Goal: Task Accomplishment & Management: Complete application form

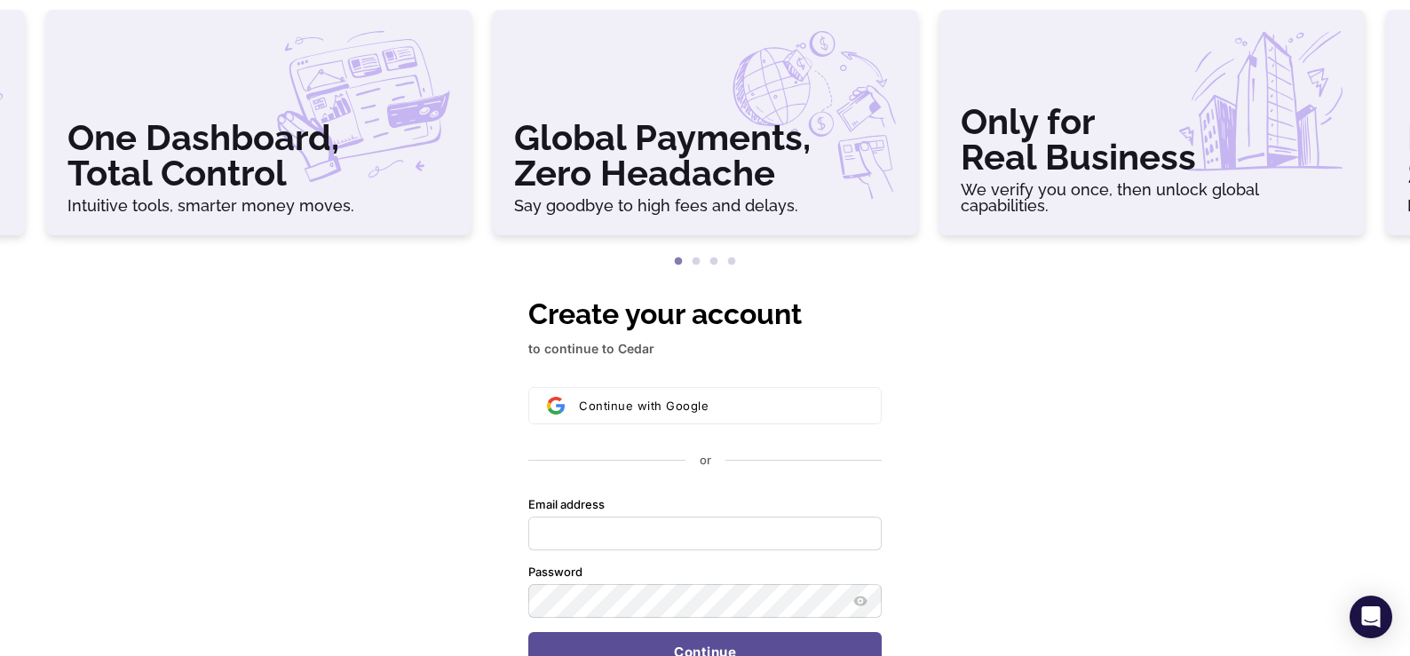
scroll to position [89, 0]
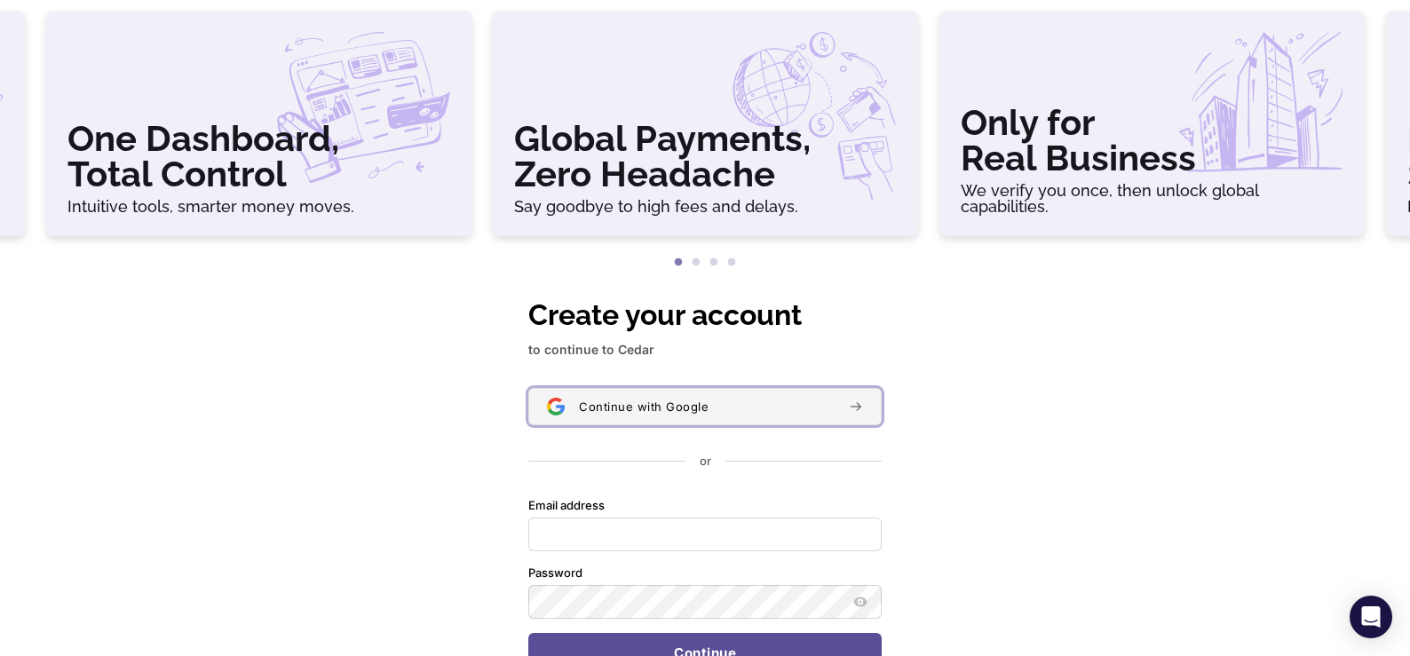
click at [677, 404] on span "Continue with Google" at bounding box center [644, 407] width 130 height 14
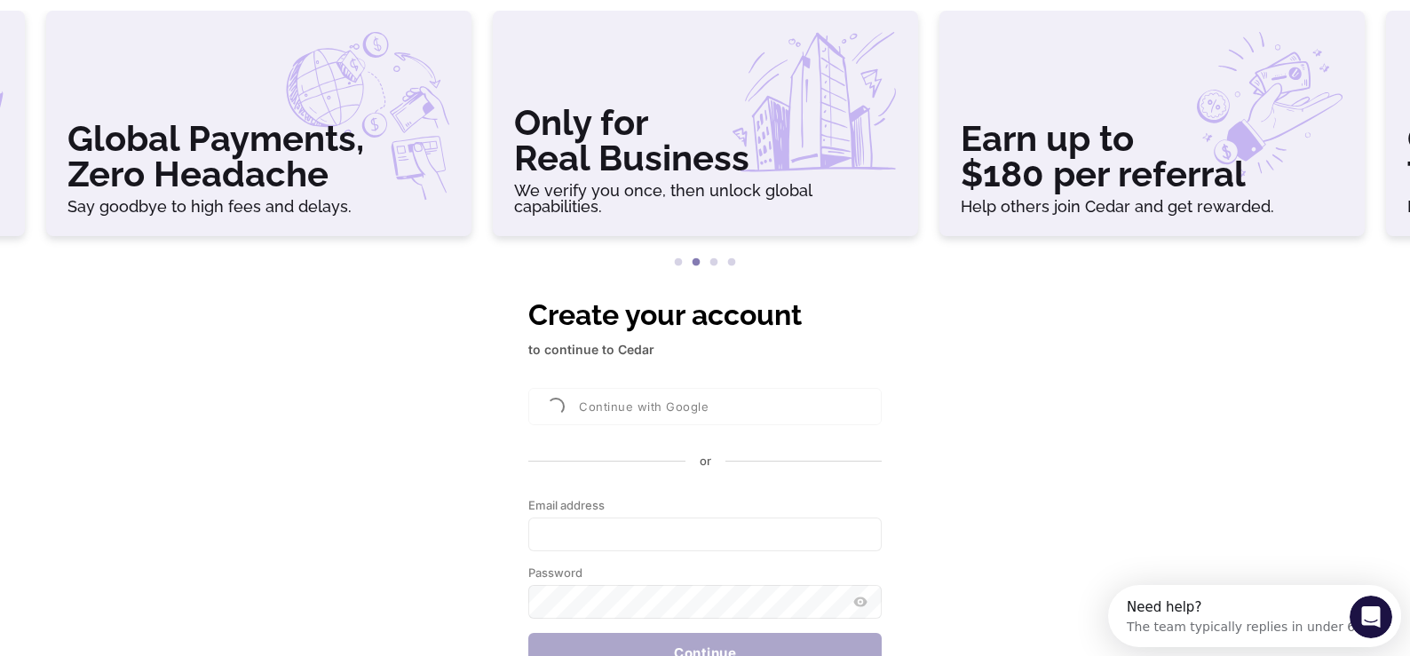
scroll to position [0, 0]
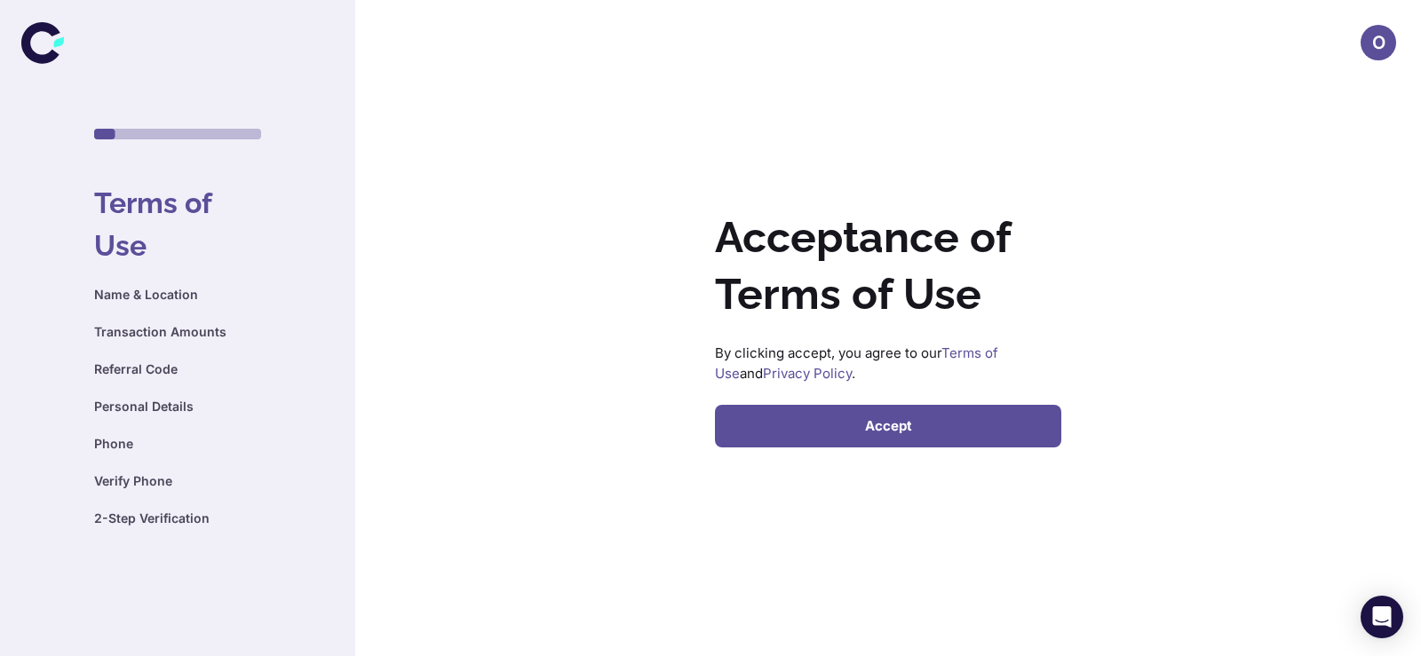
click at [881, 433] on button "Accept" at bounding box center [888, 426] width 346 height 43
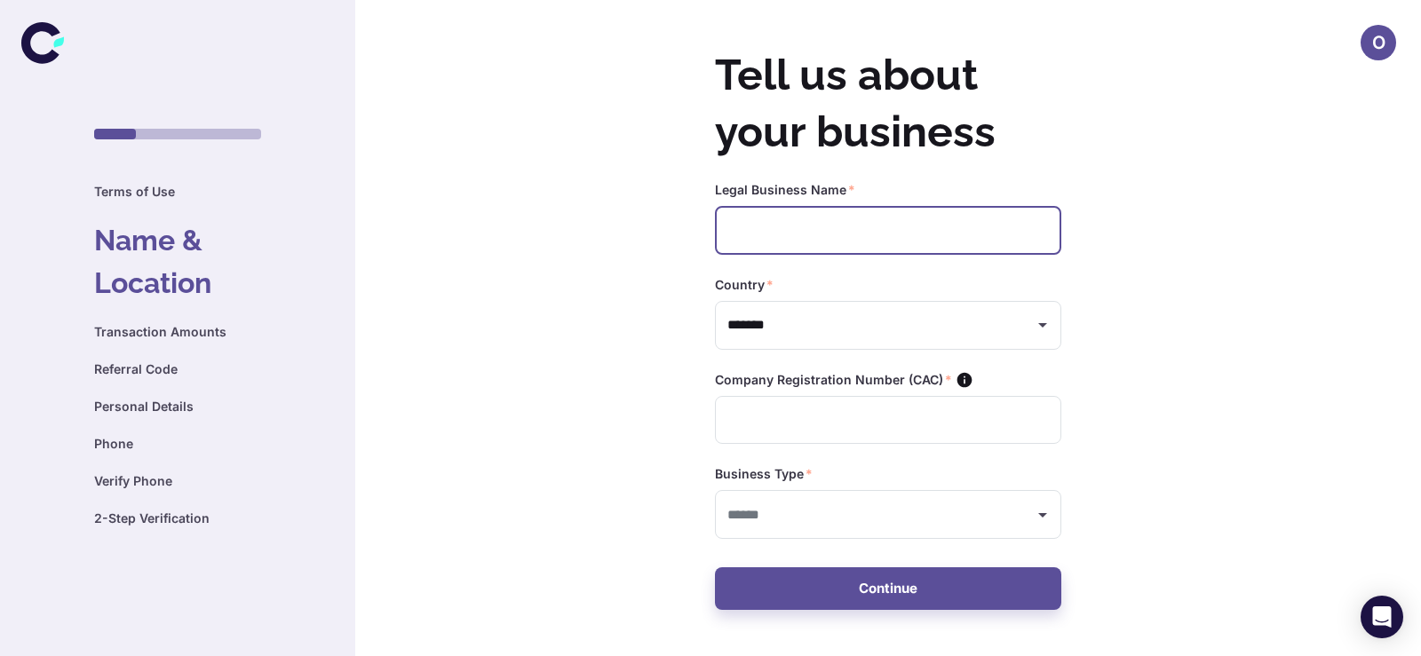
click at [832, 229] on input "text" at bounding box center [888, 230] width 346 height 49
